Goal: Task Accomplishment & Management: Manage account settings

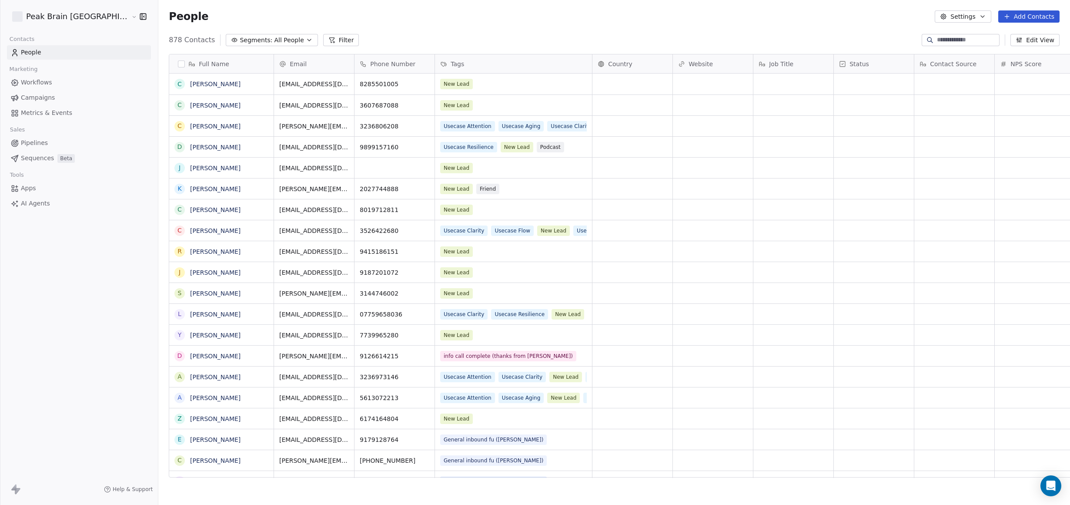
scroll to position [435, 943]
click at [47, 142] on link "Pipelines" at bounding box center [79, 143] width 144 height 14
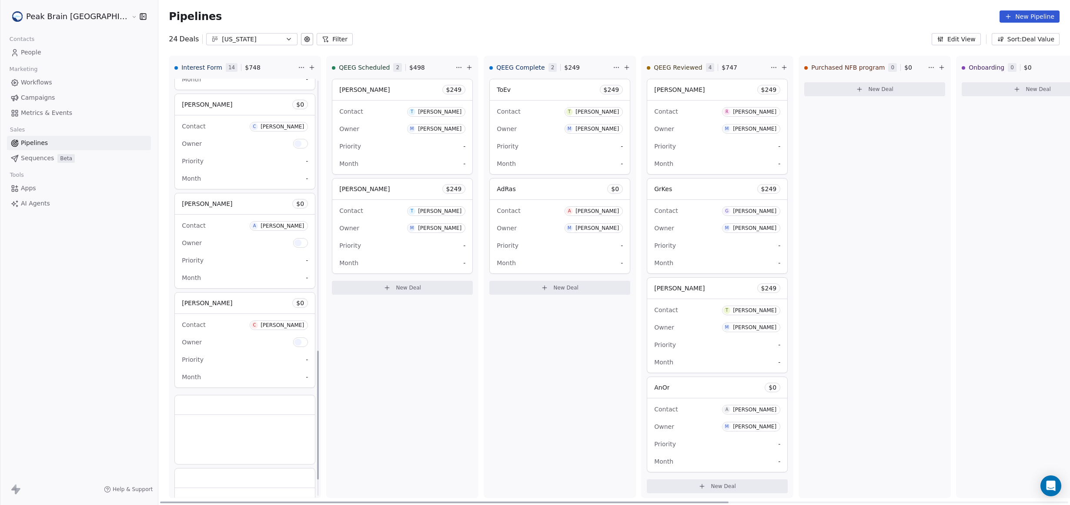
scroll to position [802, 0]
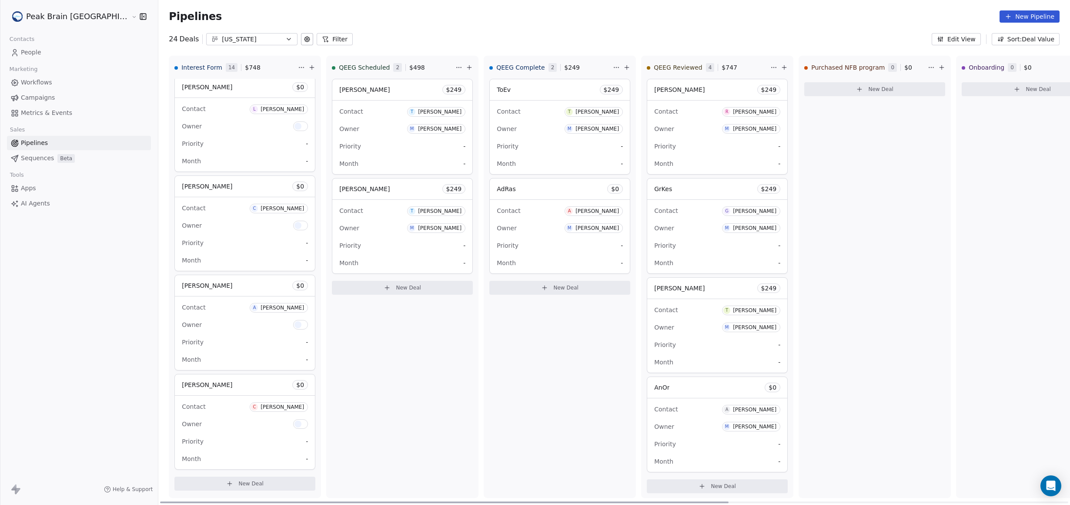
click at [238, 483] on span "New Deal" at bounding box center [250, 483] width 25 height 7
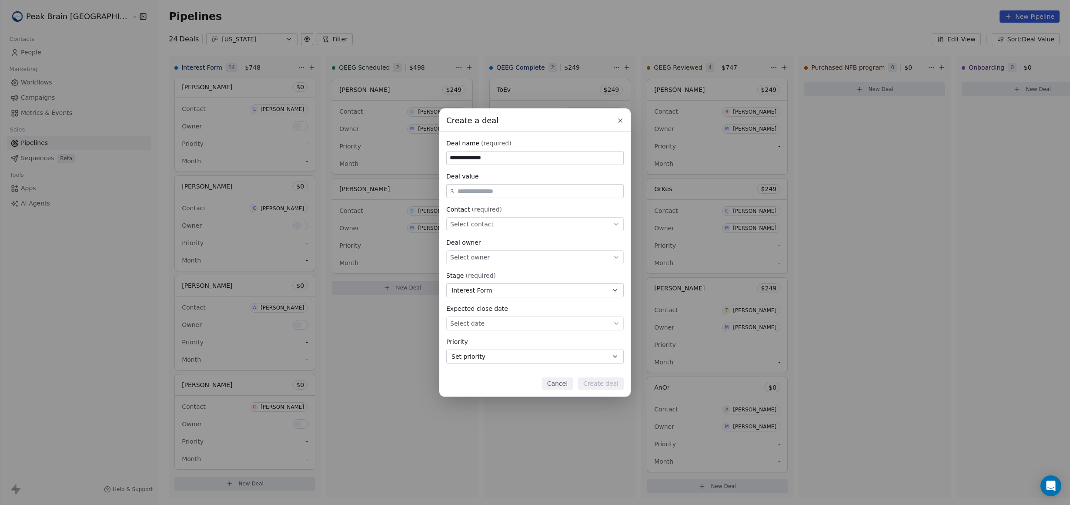
click at [538, 254] on div "Select owner" at bounding box center [534, 257] width 177 height 14
type input "**********"
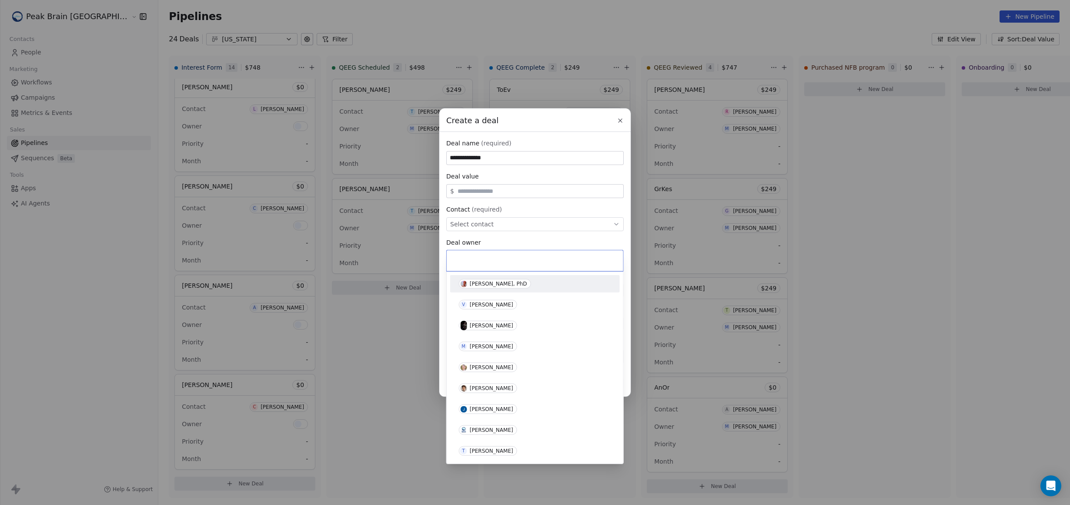
click at [532, 239] on div "**********" at bounding box center [535, 252] width 1070 height 288
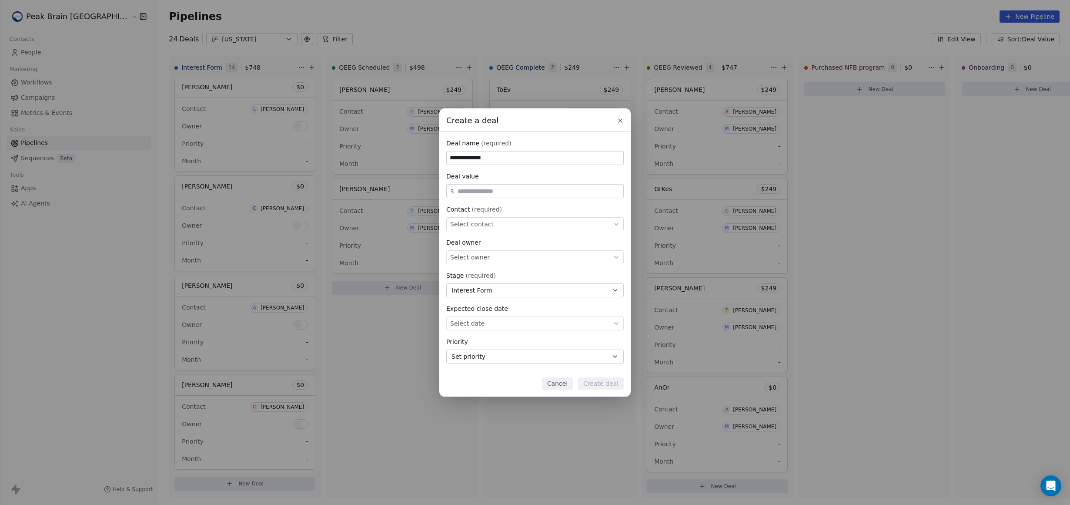
click at [522, 227] on div "Select contact" at bounding box center [534, 224] width 177 height 14
type input "******"
click at [539, 253] on div "C [PERSON_NAME]" at bounding box center [535, 250] width 158 height 10
click at [619, 378] on button "Create deal" at bounding box center [601, 383] width 46 height 12
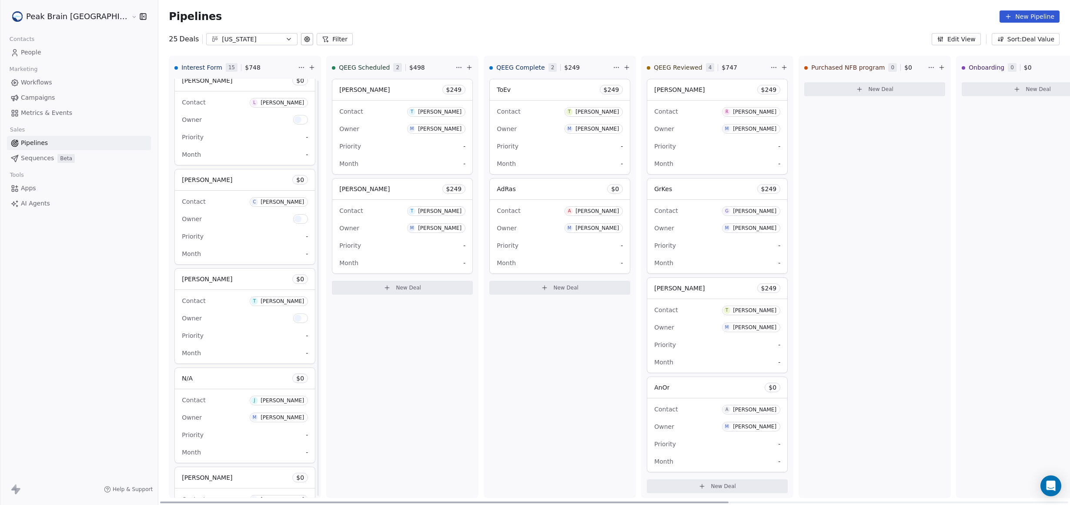
scroll to position [1102, 0]
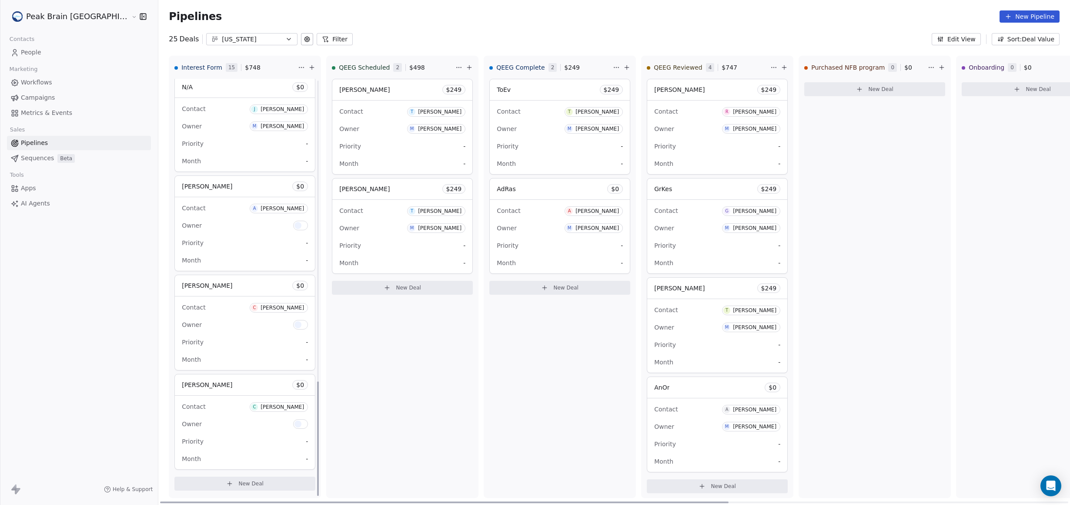
click at [186, 382] on div "[PERSON_NAME] $ 0" at bounding box center [245, 384] width 140 height 21
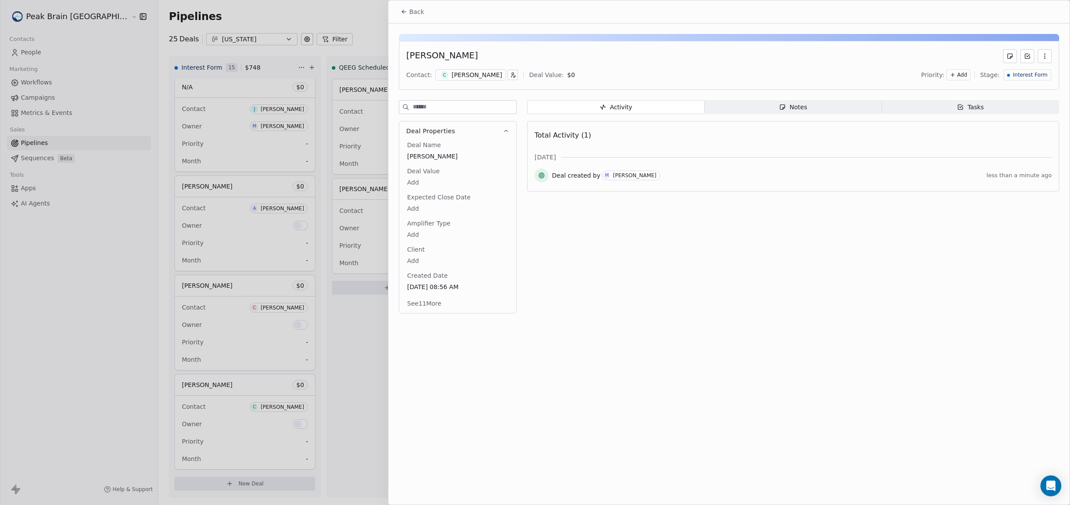
click at [752, 107] on span "Notes Notes" at bounding box center [793, 107] width 177 height 14
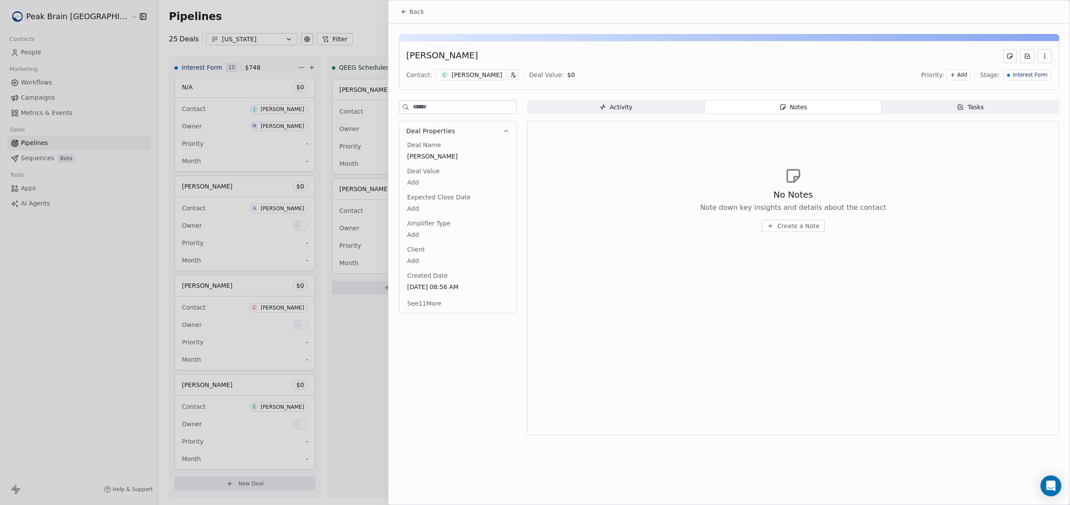
click at [813, 222] on span "Create a Note" at bounding box center [798, 225] width 42 height 9
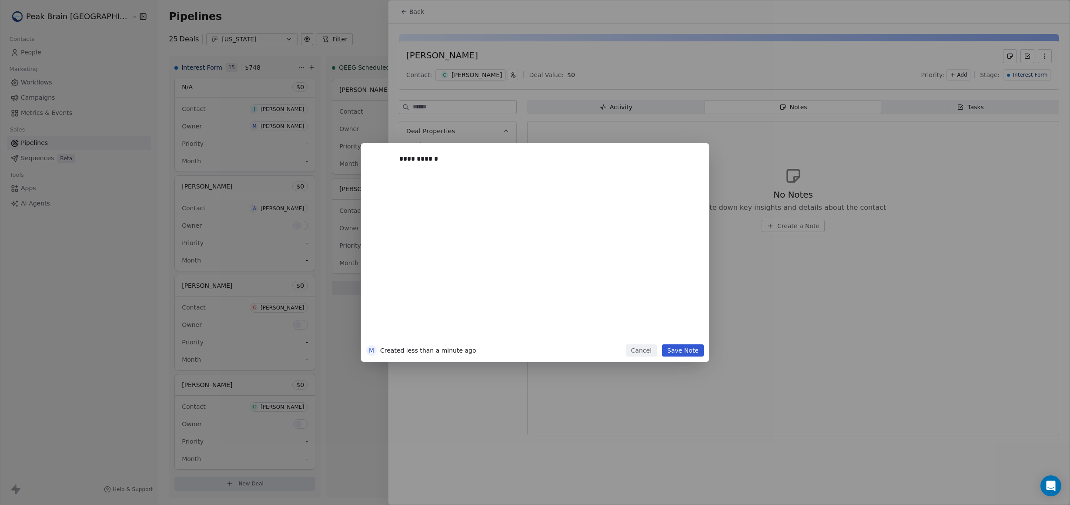
click at [698, 353] on button "Save Note" at bounding box center [683, 350] width 42 height 12
